Goal: Task Accomplishment & Management: Use online tool/utility

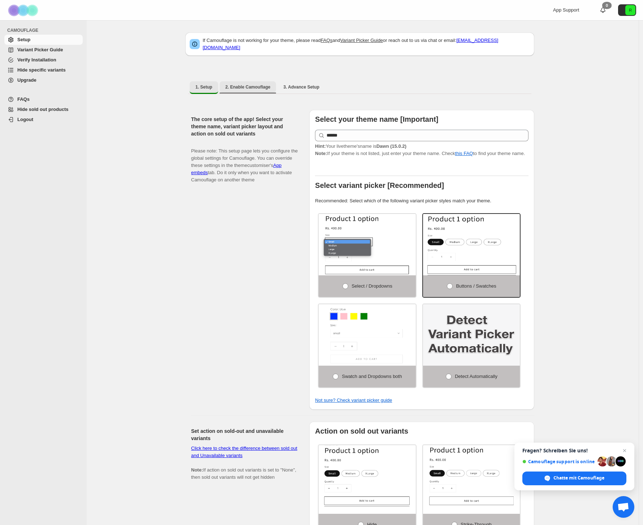
click at [243, 85] on span "2. Enable Camouflage" at bounding box center [247, 87] width 45 height 6
select select "**********"
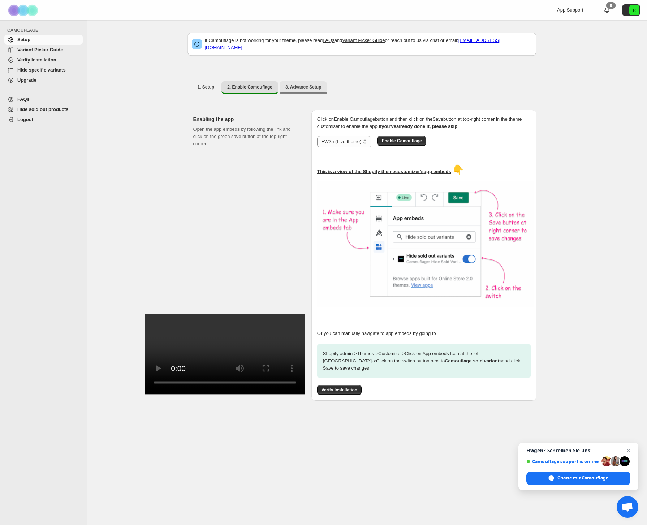
click at [302, 84] on span "3. Advance Setup" at bounding box center [303, 87] width 36 height 6
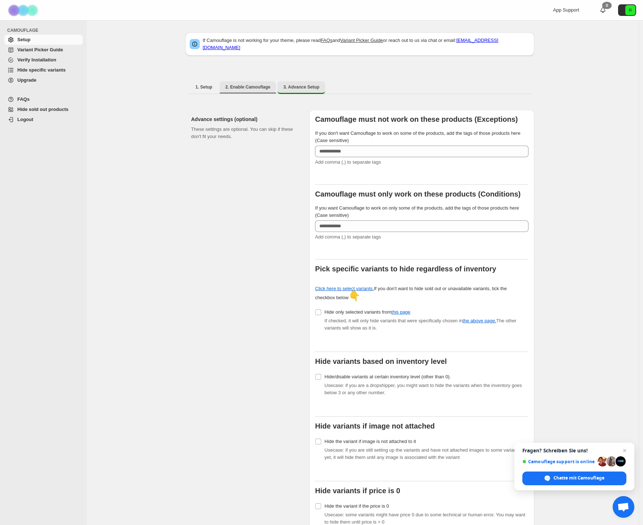
click at [246, 84] on span "2. Enable Camouflage" at bounding box center [247, 87] width 45 height 6
select select "**********"
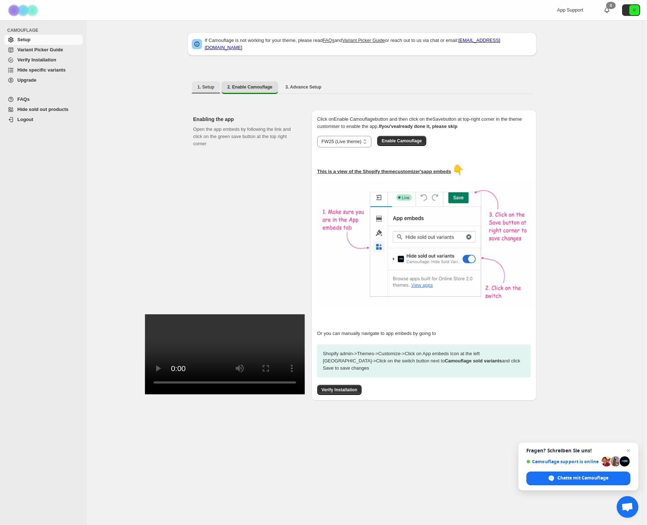
click at [219, 83] on button "1. Setup" at bounding box center [206, 87] width 29 height 12
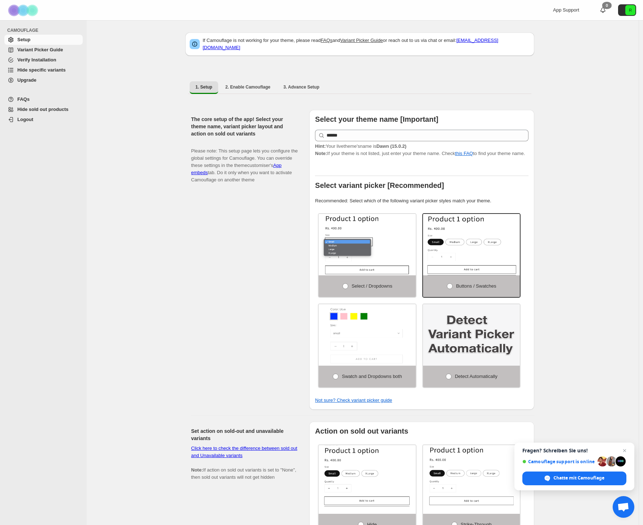
click at [49, 71] on span "Hide specific variants" at bounding box center [41, 69] width 48 height 5
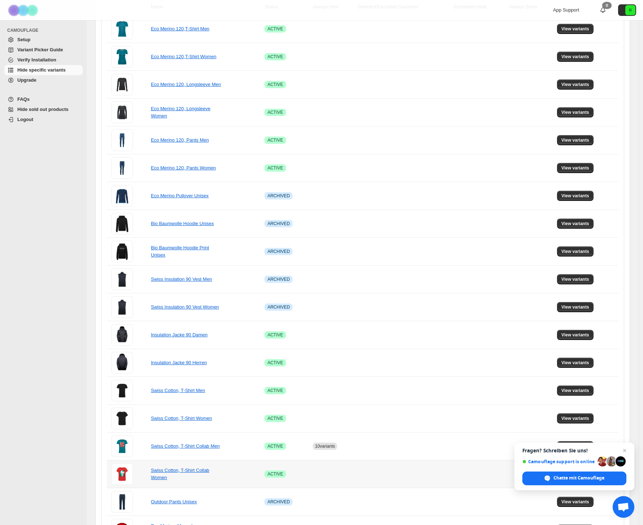
scroll to position [245, 0]
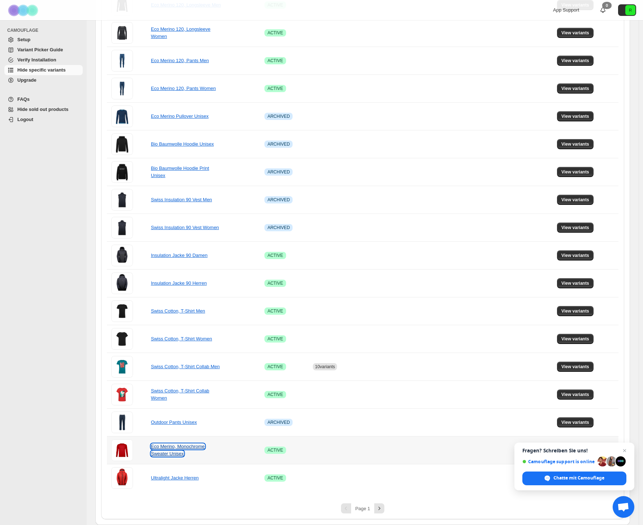
click at [182, 451] on link "Eco Merino, Monochrome Sweater Unisex" at bounding box center [178, 449] width 54 height 13
click at [625, 450] on span "Chat schließen" at bounding box center [624, 450] width 9 height 9
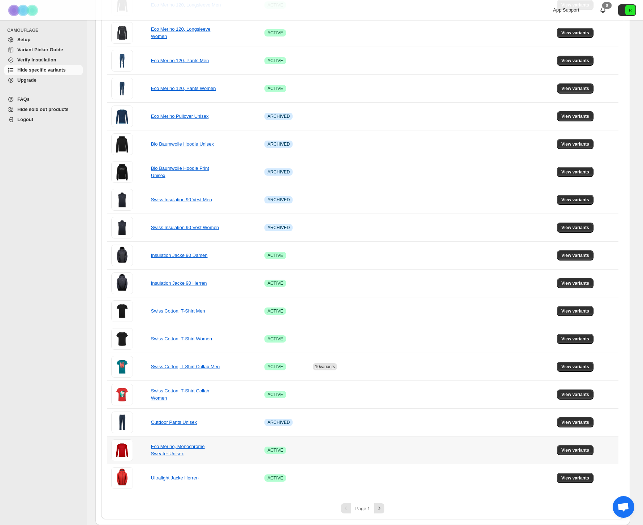
click at [599, 449] on td "View variants" at bounding box center [586, 450] width 64 height 28
click at [589, 449] on span "View variants" at bounding box center [575, 450] width 28 height 6
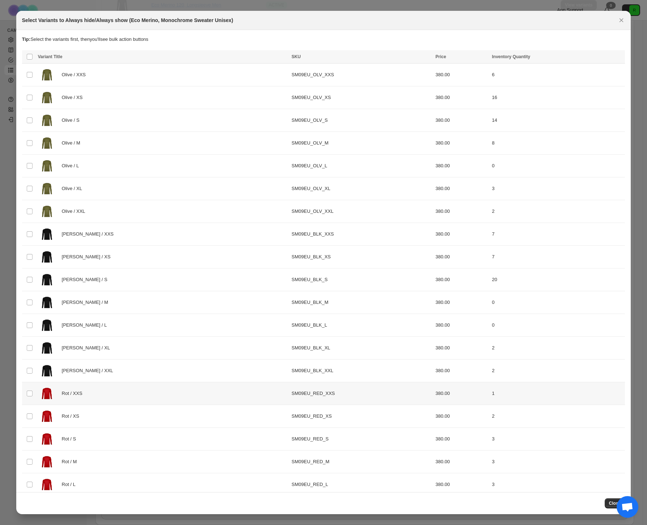
click at [78, 387] on div "Rot / XXS" at bounding box center [162, 393] width 249 height 18
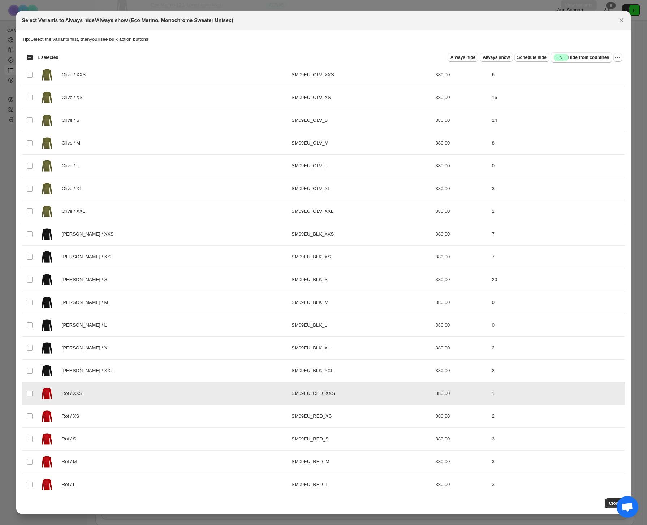
click at [79, 409] on div "Rot / XS" at bounding box center [162, 416] width 249 height 18
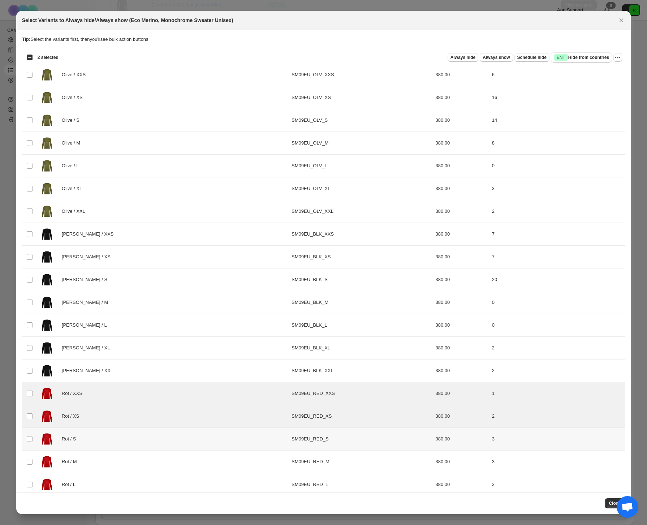
click at [83, 431] on div "Rot / S" at bounding box center [162, 439] width 249 height 18
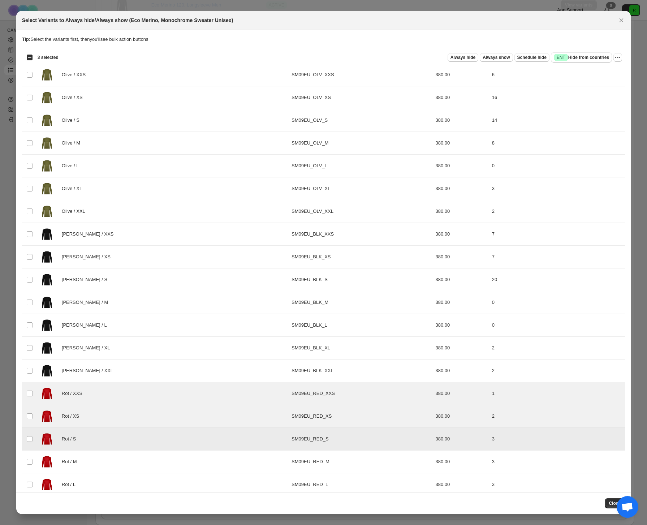
click at [86, 453] on div "Rot / M" at bounding box center [162, 461] width 249 height 18
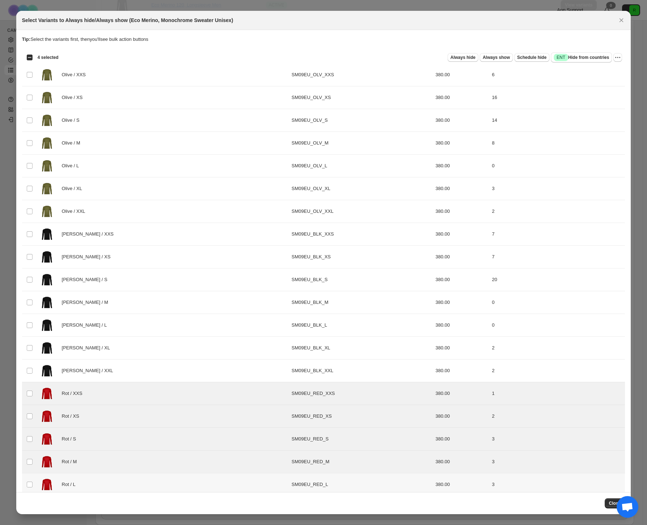
click at [96, 482] on div "Rot / L" at bounding box center [162, 484] width 249 height 18
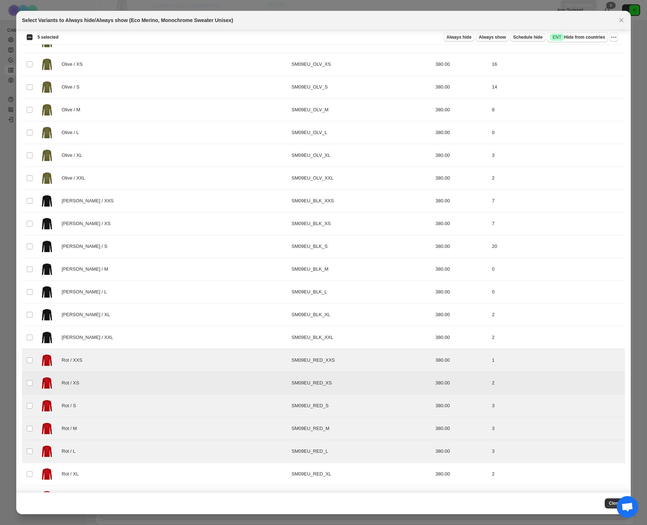
scroll to position [55, 0]
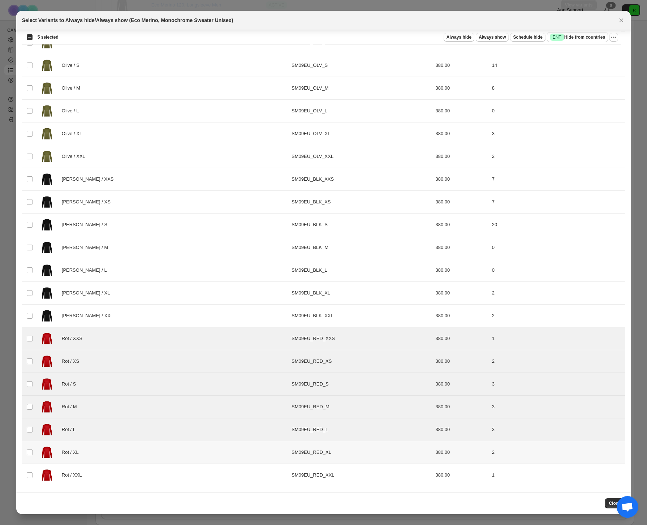
click at [129, 458] on div "Rot / XL" at bounding box center [162, 452] width 249 height 18
click at [131, 471] on div "Rot / XXL" at bounding box center [162, 475] width 249 height 18
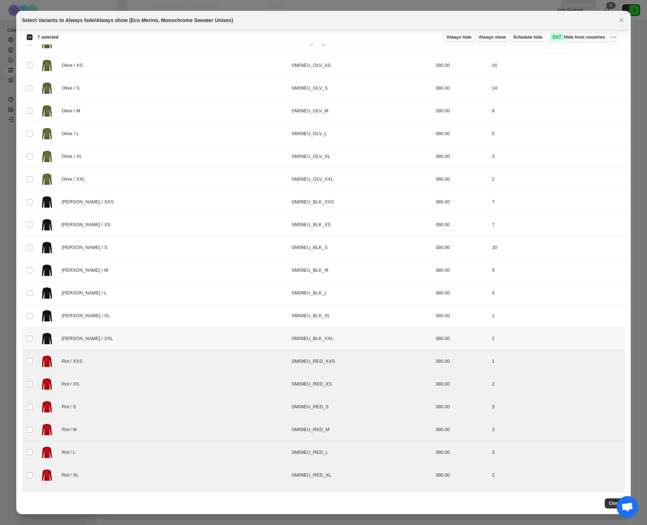
scroll to position [0, 0]
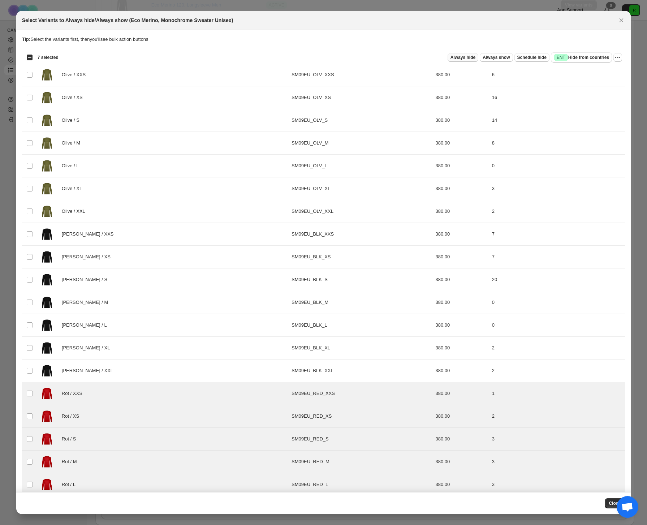
click at [461, 55] on span "Always hide" at bounding box center [462, 58] width 25 height 6
